Goal: Register for event/course

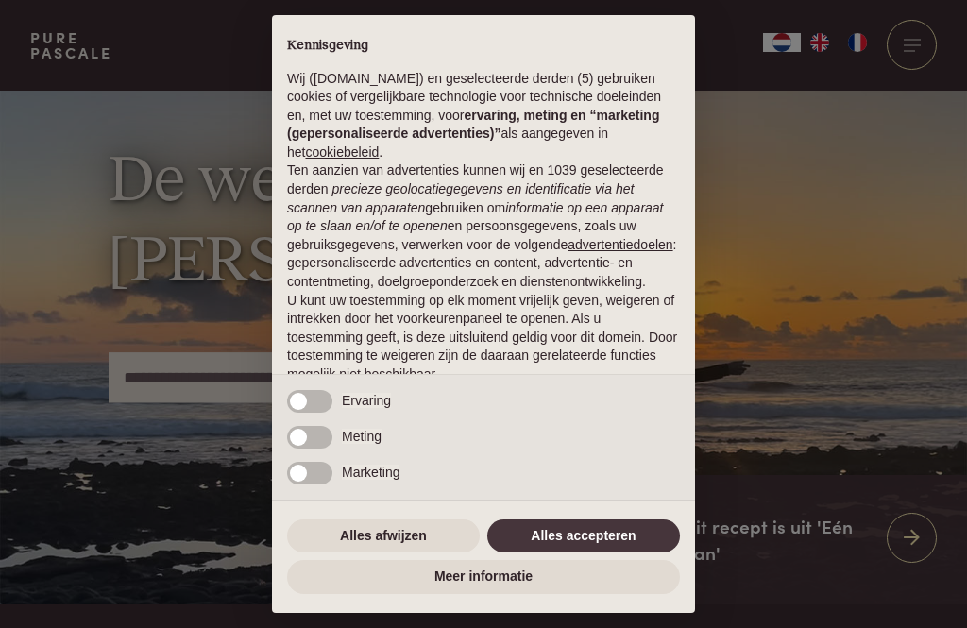
click at [584, 536] on button "Alles accepteren" at bounding box center [583, 536] width 193 height 34
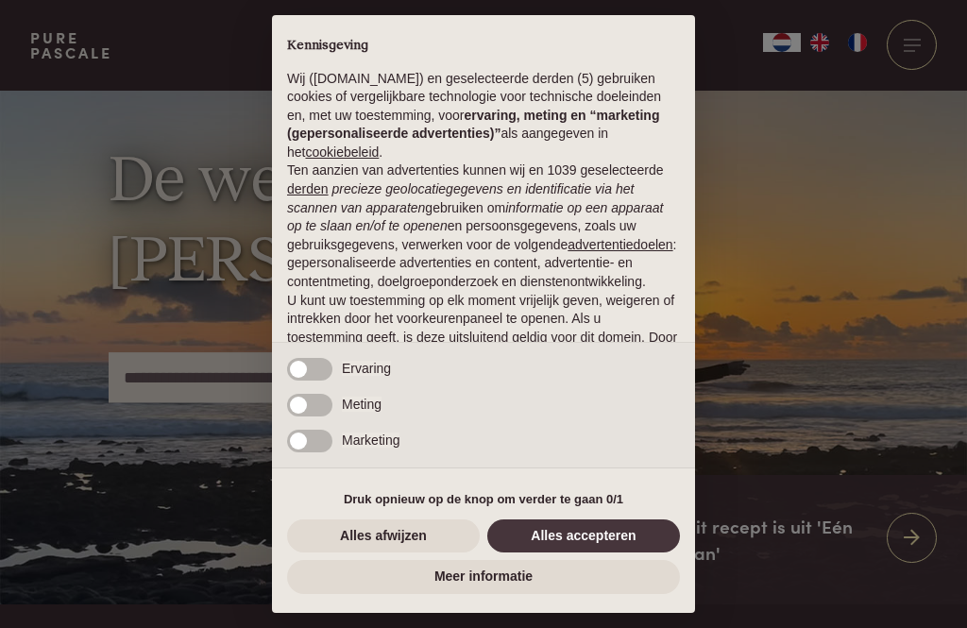
scroll to position [118, 0]
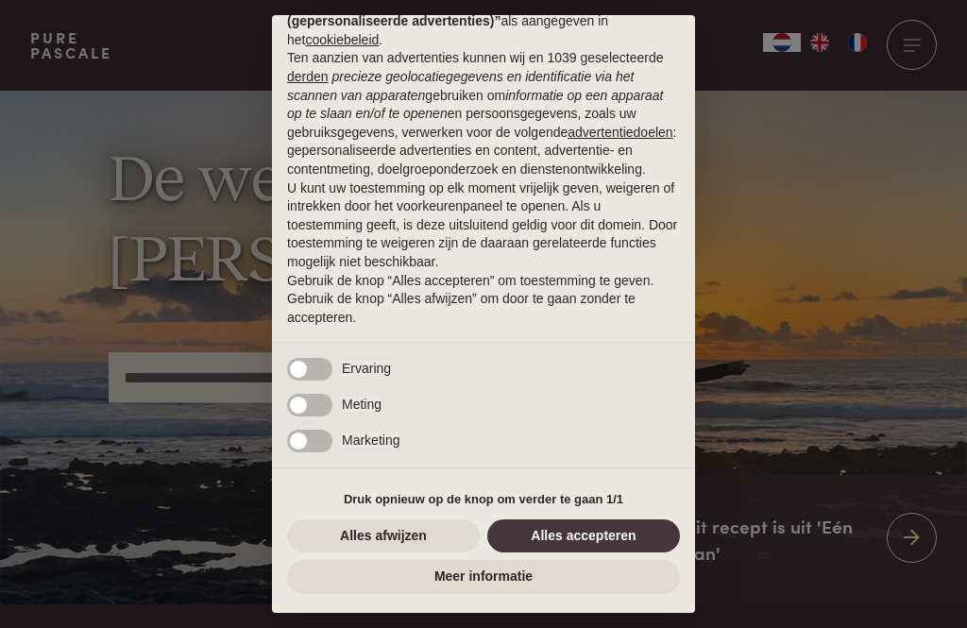
click at [580, 524] on button "Alles accepteren" at bounding box center [583, 536] width 193 height 34
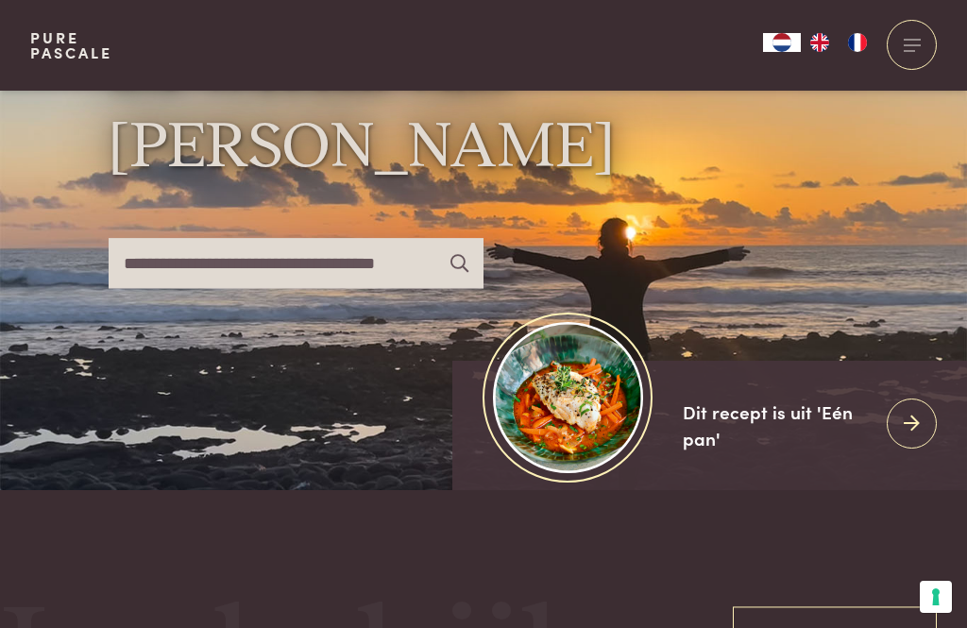
scroll to position [117, 0]
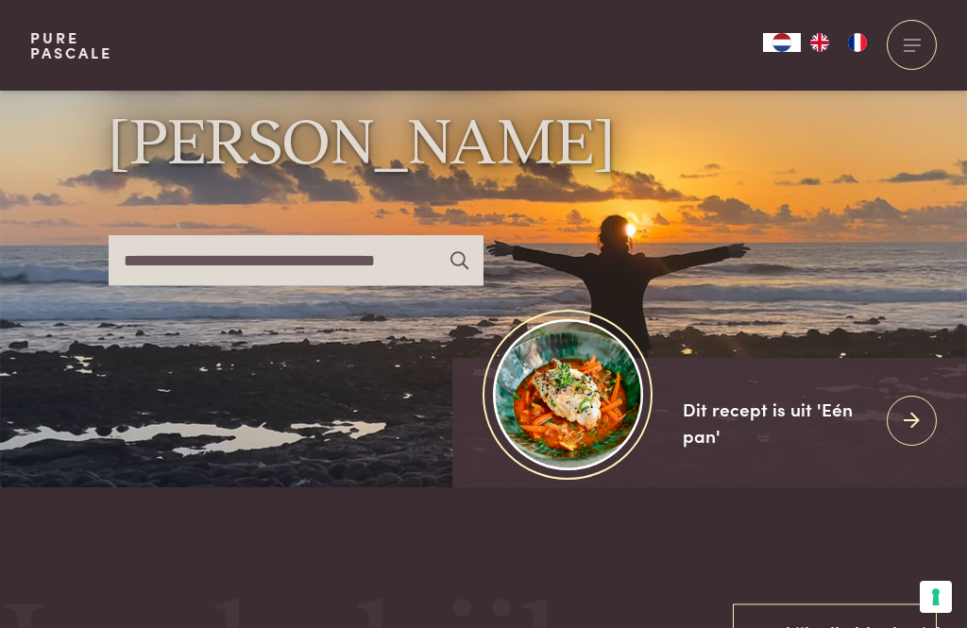
click at [903, 434] on icon at bounding box center [911, 420] width 16 height 27
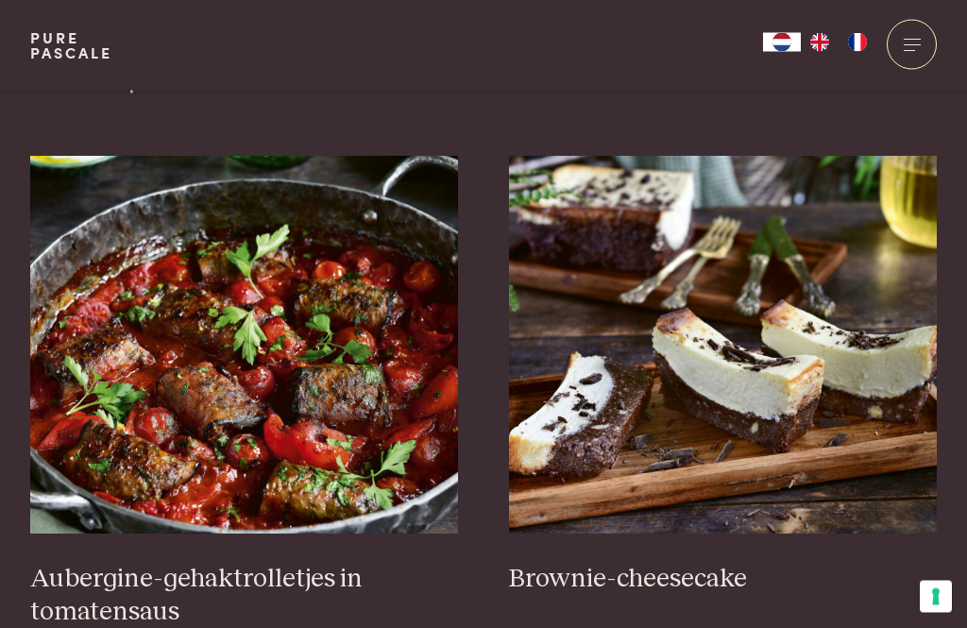
scroll to position [672, 0]
click at [286, 440] on img at bounding box center [244, 345] width 429 height 378
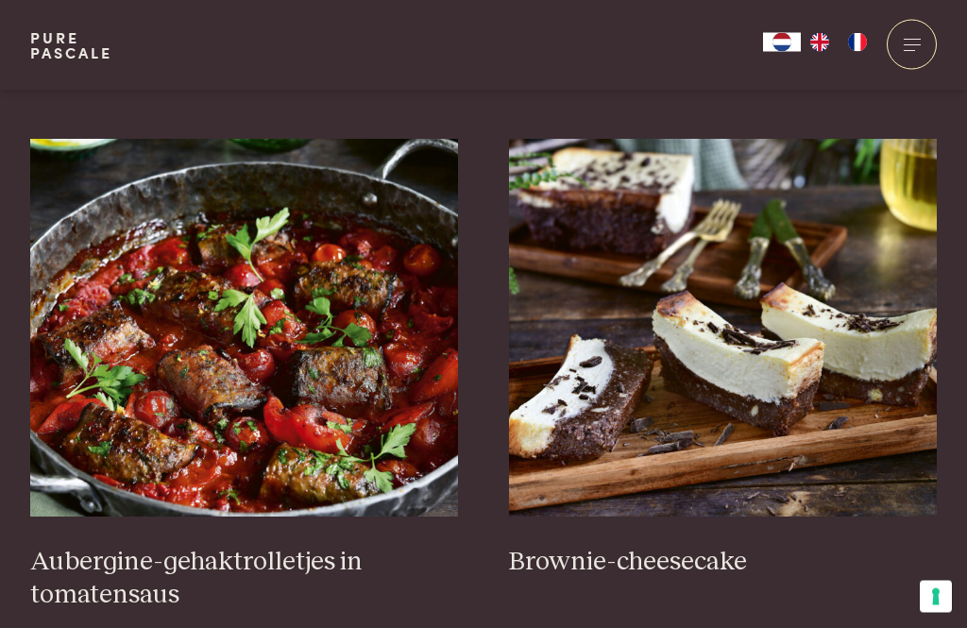
scroll to position [689, 0]
click at [788, 347] on img at bounding box center [723, 328] width 429 height 378
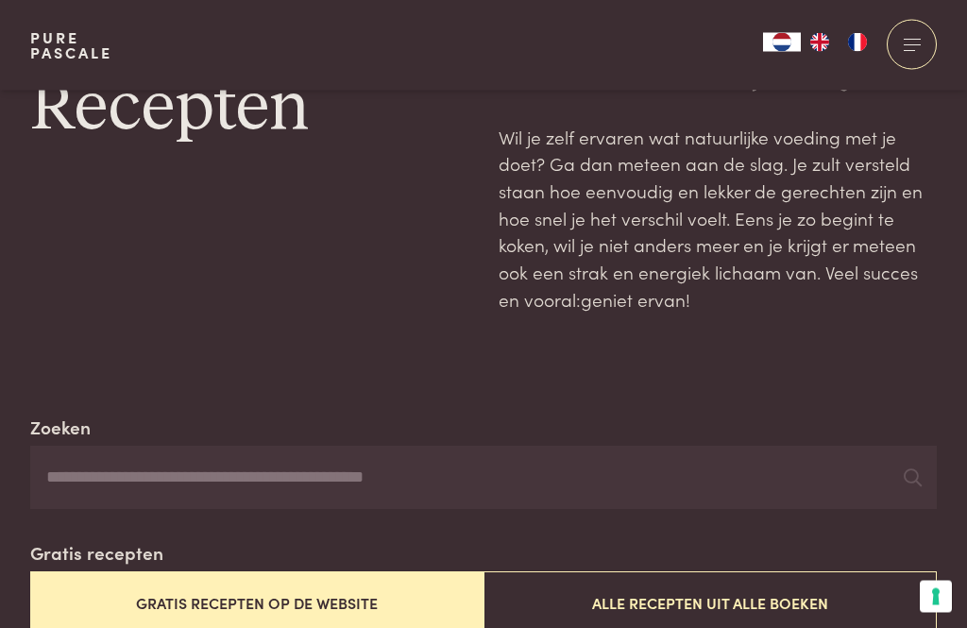
scroll to position [72, 0]
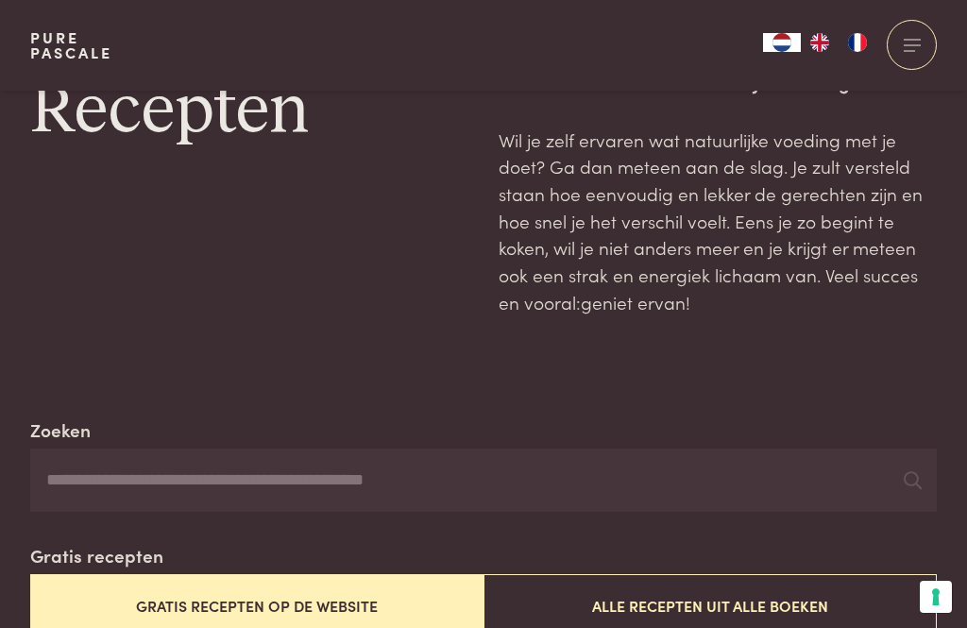
click at [913, 40] on span at bounding box center [911, 39] width 17 height 1
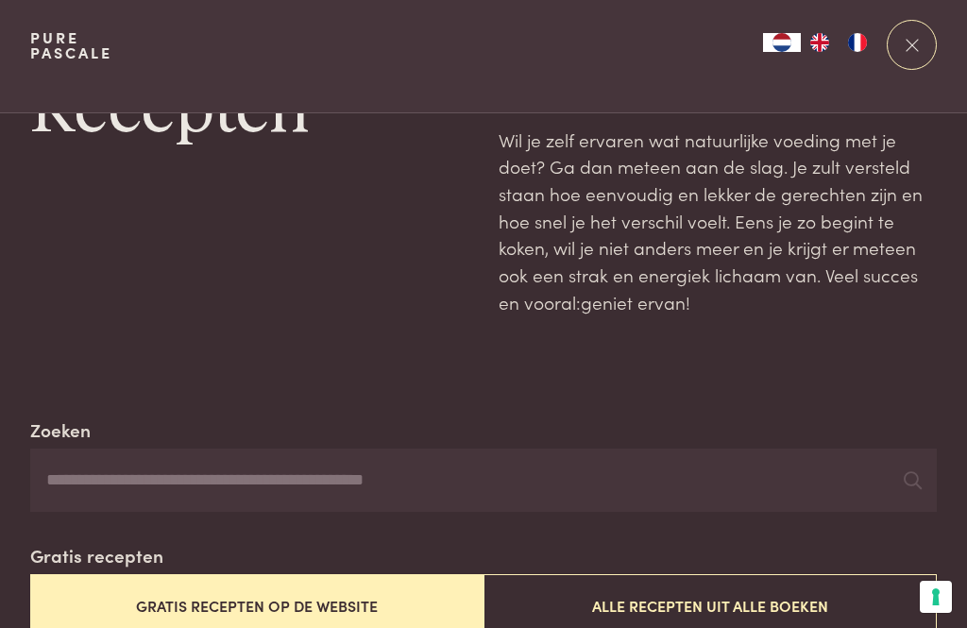
scroll to position [0, 0]
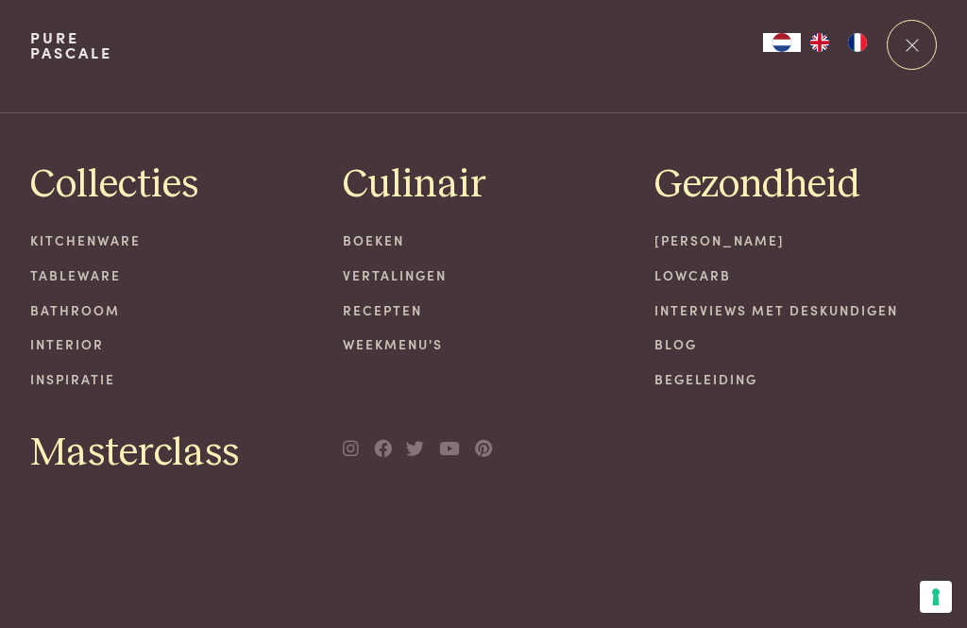
click at [155, 463] on span "Masterclass" at bounding box center [134, 454] width 209 height 50
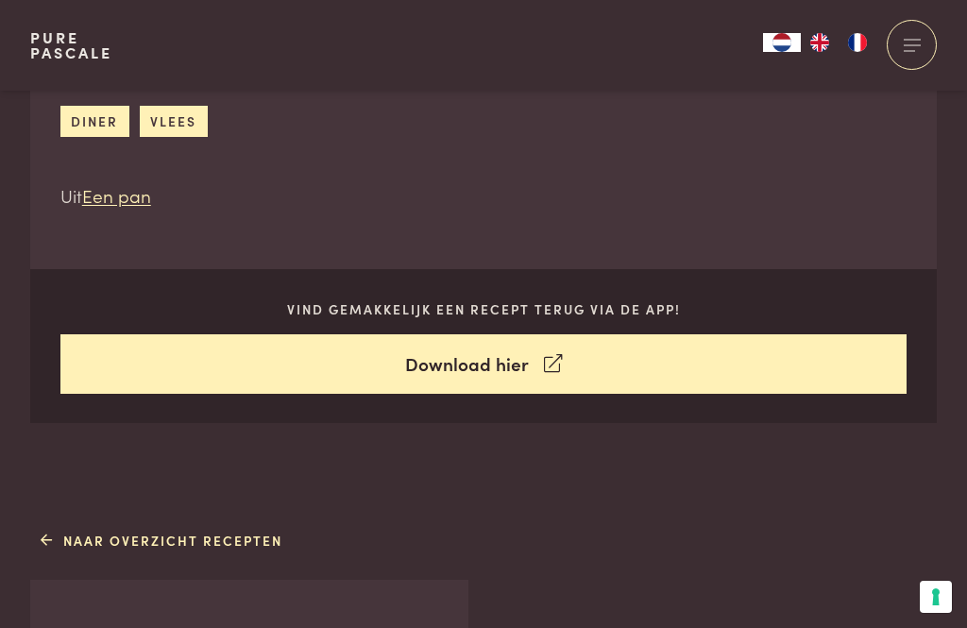
scroll to position [685, 0]
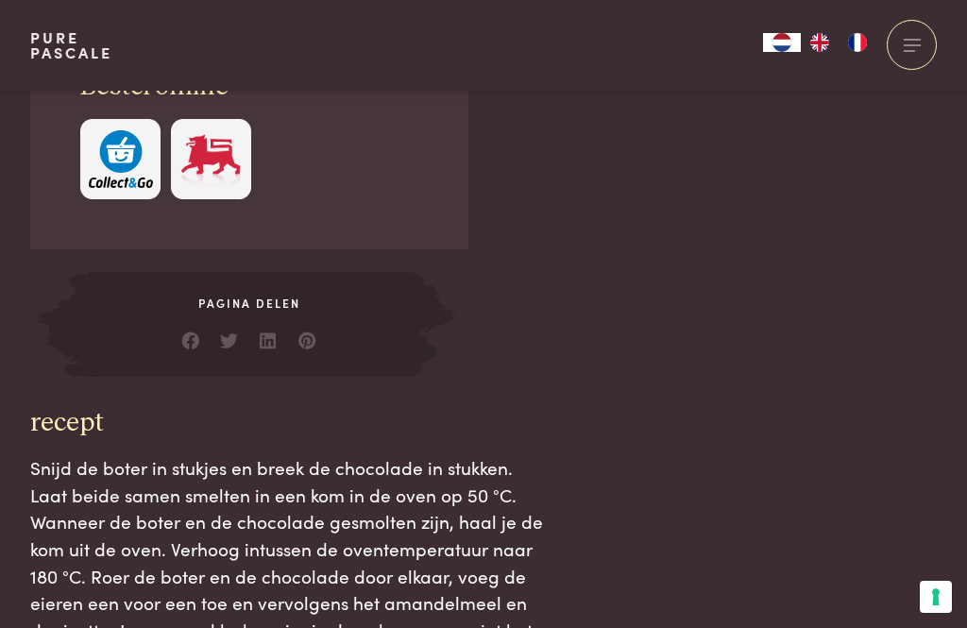
scroll to position [1933, 0]
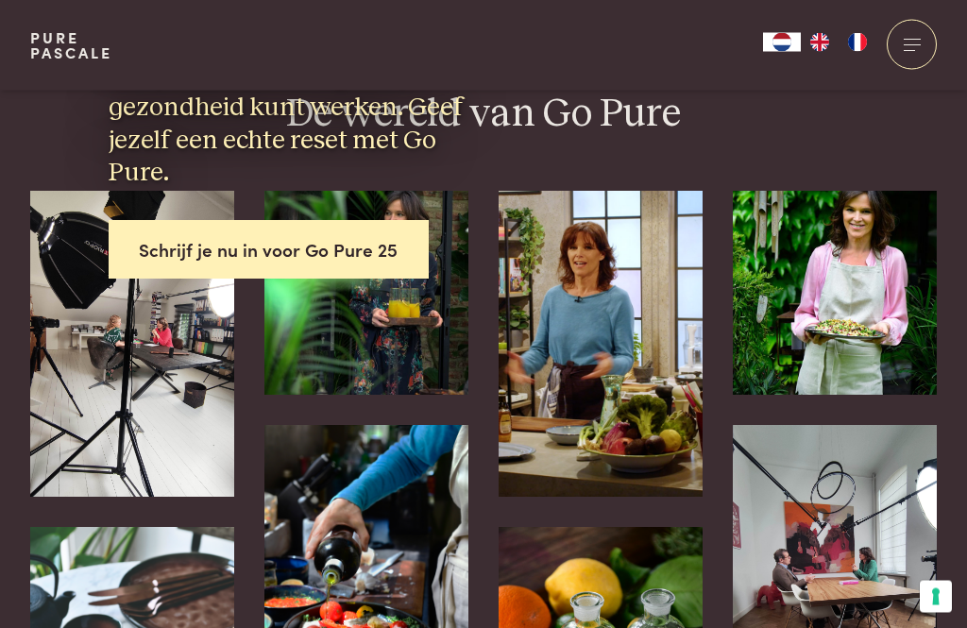
scroll to position [478, 0]
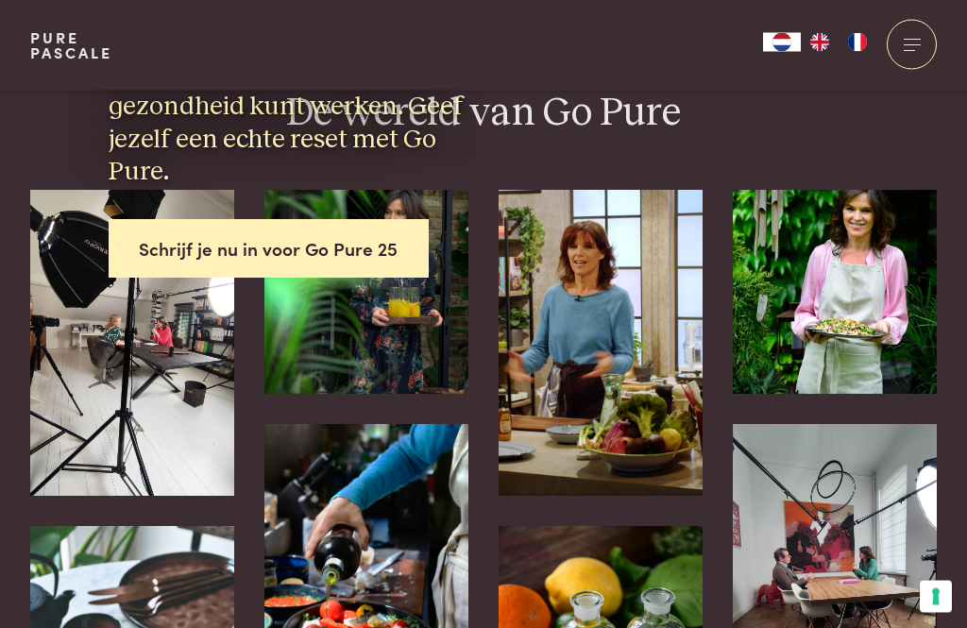
click at [266, 247] on link "Schrijf je nu in voor Go Pure 25" at bounding box center [269, 249] width 321 height 59
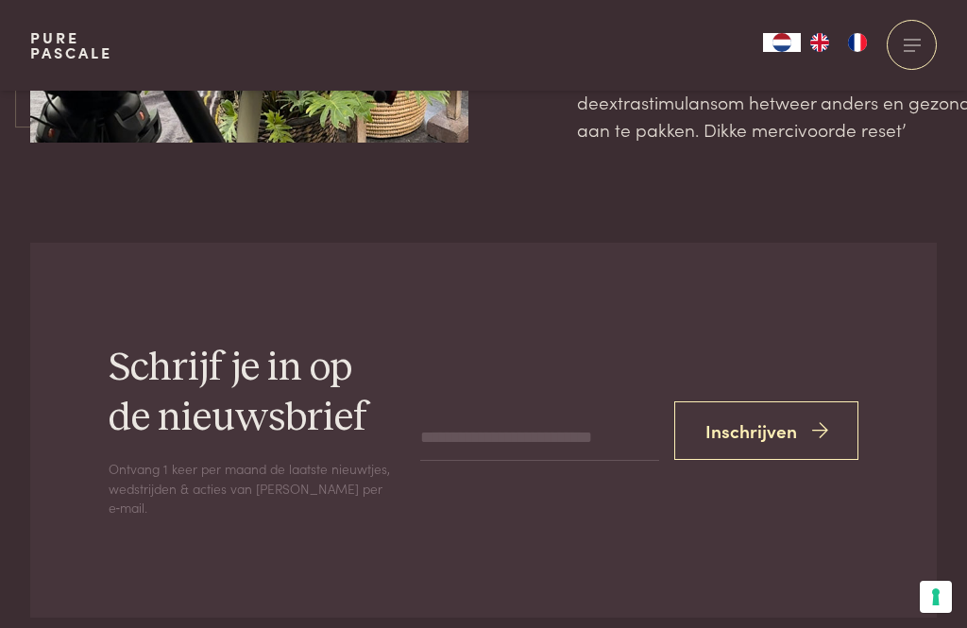
scroll to position [5685, 0]
